Goal: Information Seeking & Learning: Learn about a topic

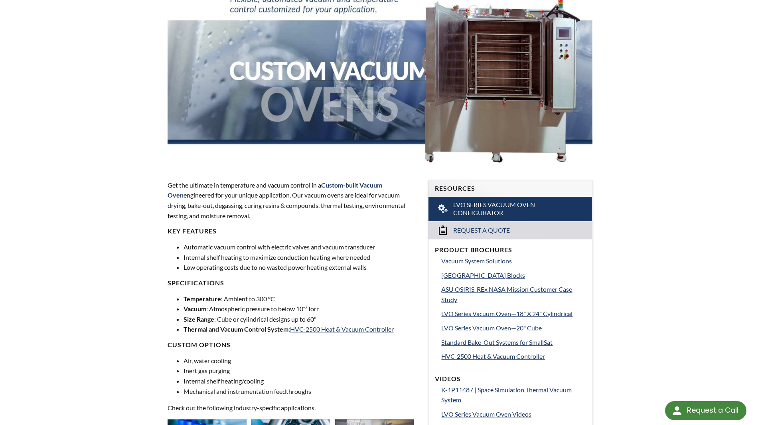
scroll to position [80, 0]
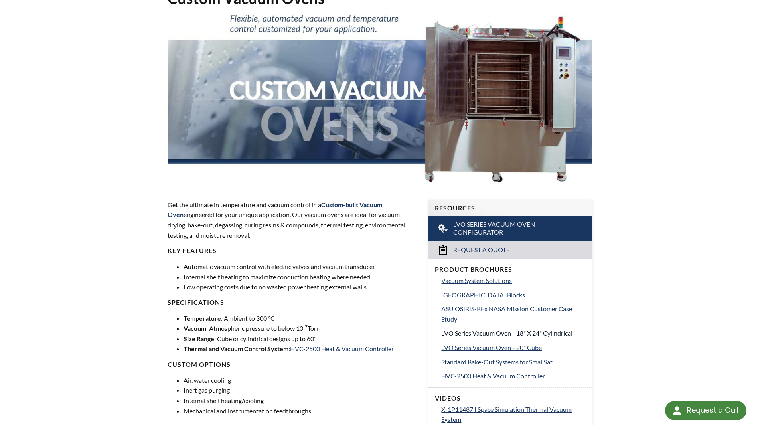
click at [501, 333] on span "LVO Series Vacuum Oven—18" X 24" Cylindrical" at bounding box center [506, 333] width 131 height 8
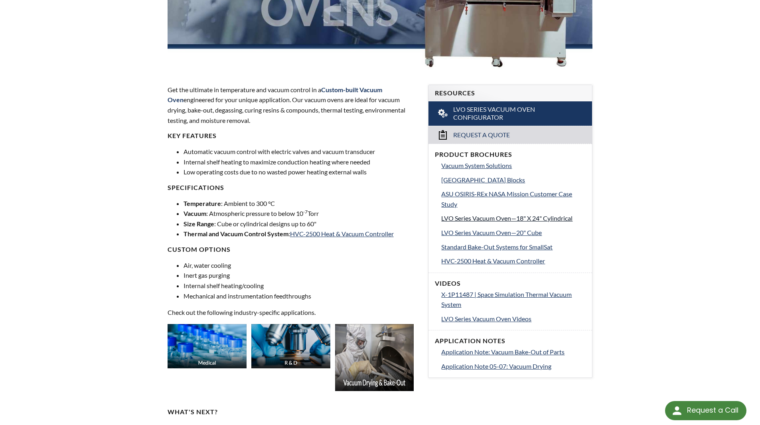
scroll to position [200, 0]
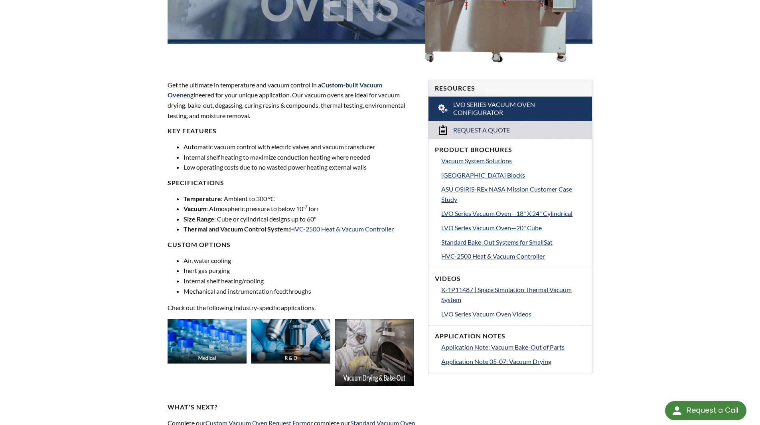
click at [377, 349] on img at bounding box center [374, 352] width 79 height 67
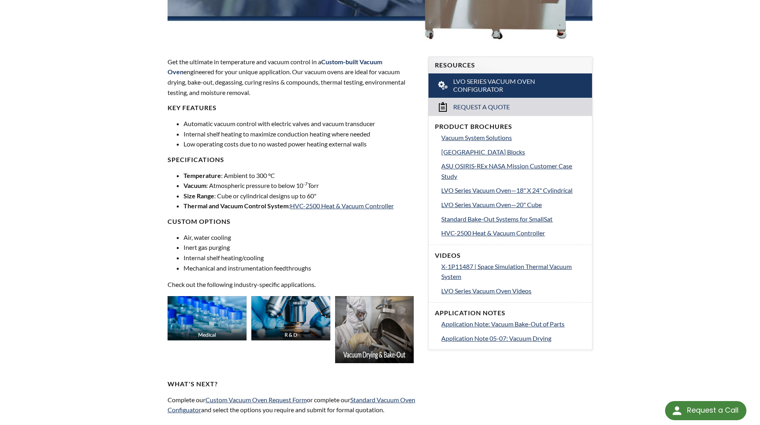
scroll to position [239, 0]
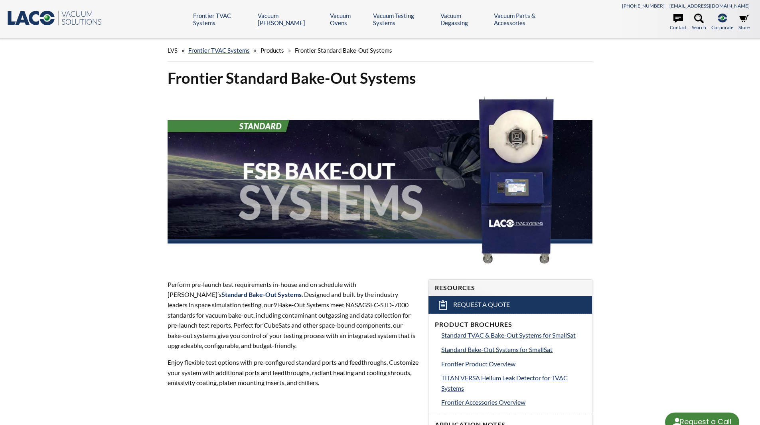
select select "Language Translate Widget"
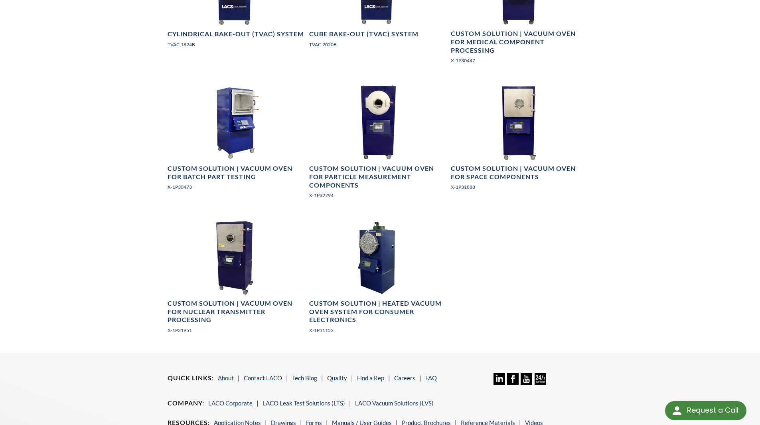
scroll to position [639, 0]
